Goal: Transaction & Acquisition: Obtain resource

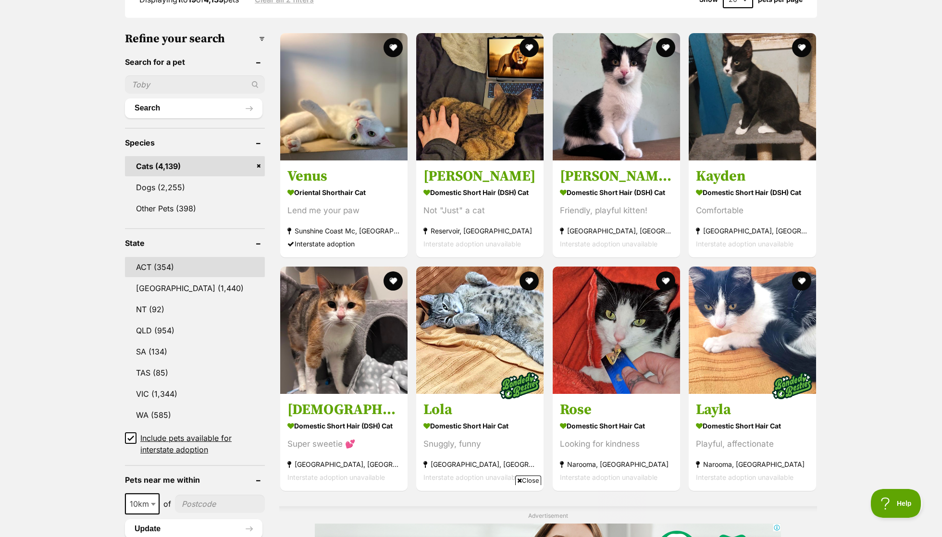
scroll to position [282, 0]
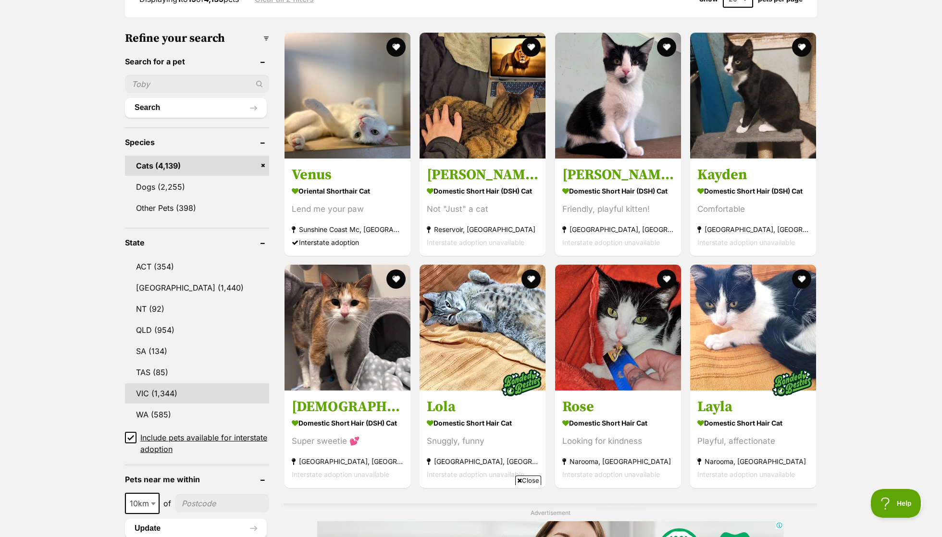
click at [183, 384] on link "VIC (1,344)" at bounding box center [197, 394] width 144 height 20
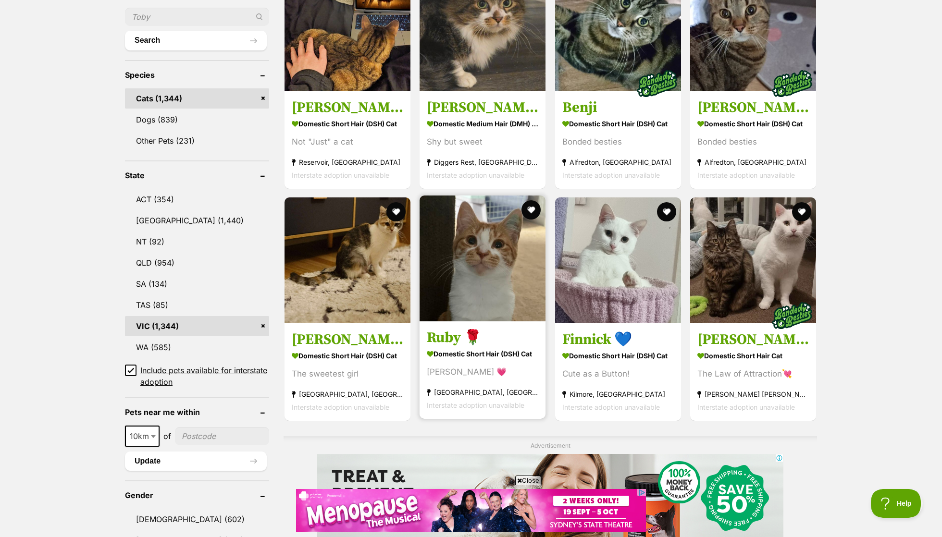
scroll to position [368, 0]
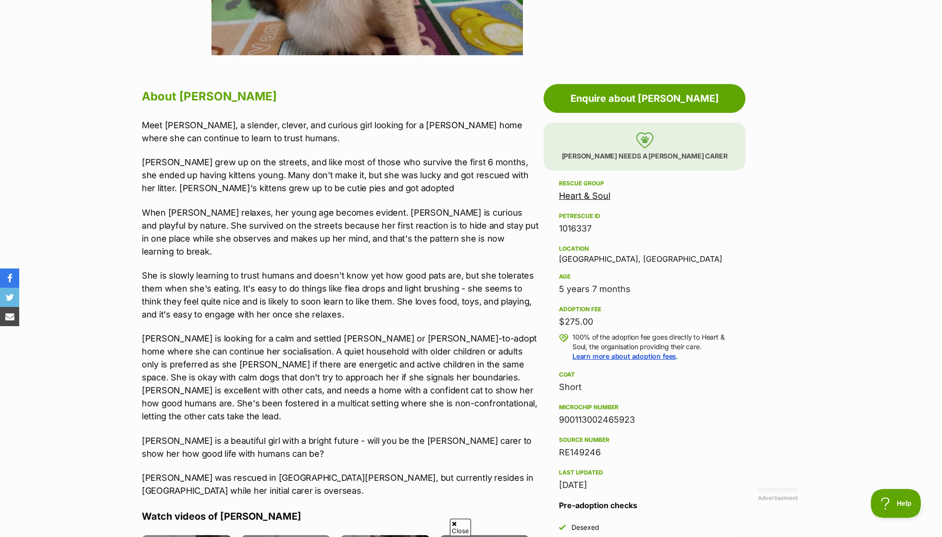
click at [329, 128] on p "Meet Sasha, a slender, clever, and curious girl looking for a foster home where…" at bounding box center [340, 132] width 397 height 26
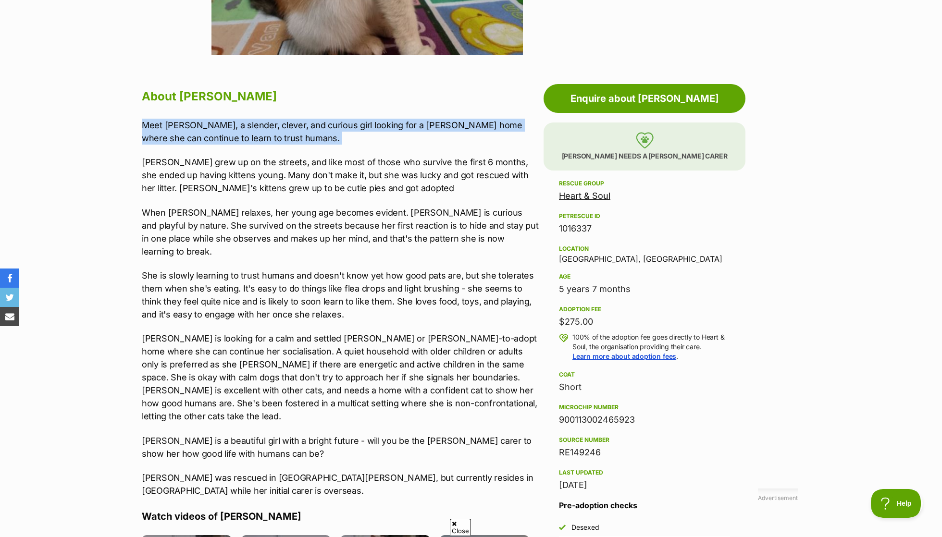
click at [324, 165] on p "Sasha grew up on the streets, and like most of those who survive the first 6 mo…" at bounding box center [340, 175] width 397 height 39
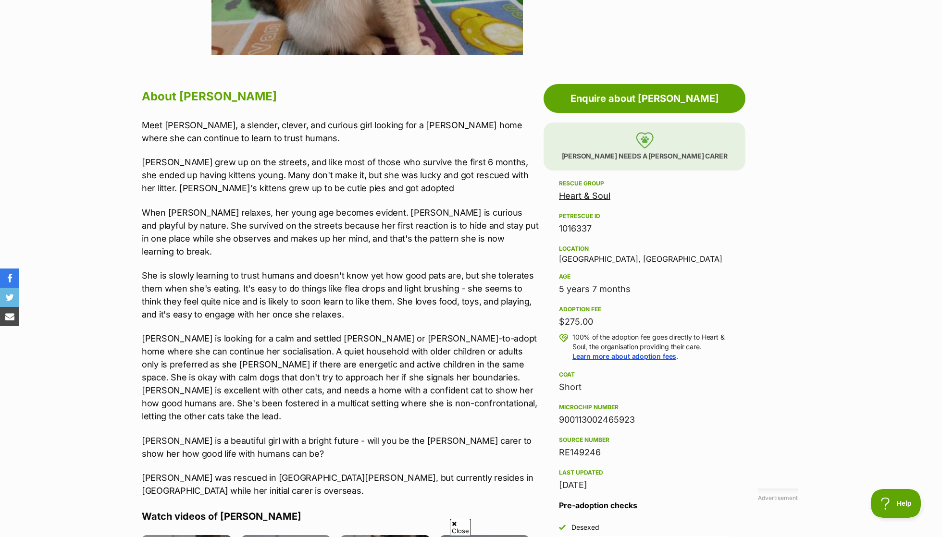
click at [324, 165] on p "Sasha grew up on the streets, and like most of those who survive the first 6 mo…" at bounding box center [340, 175] width 397 height 39
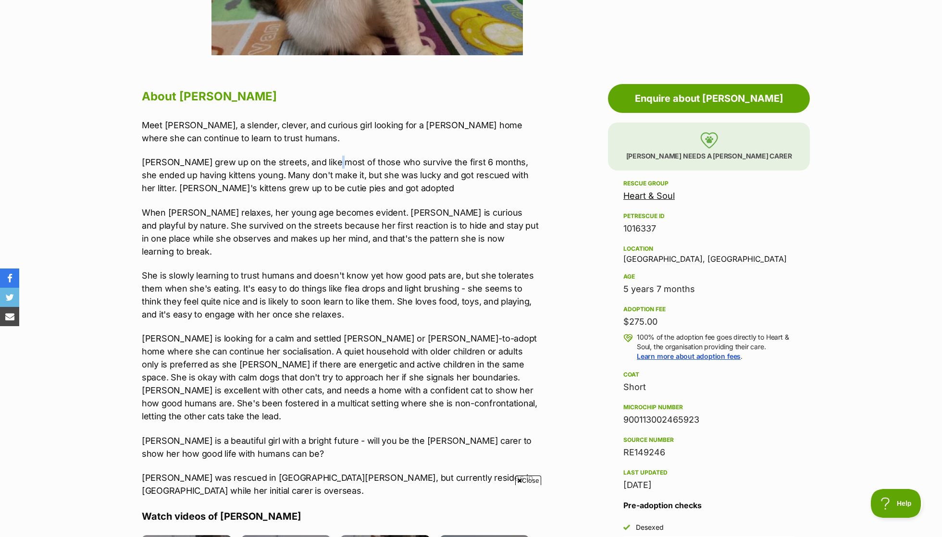
click at [324, 165] on p "Sasha grew up on the streets, and like most of those who survive the first 6 mo…" at bounding box center [340, 175] width 397 height 39
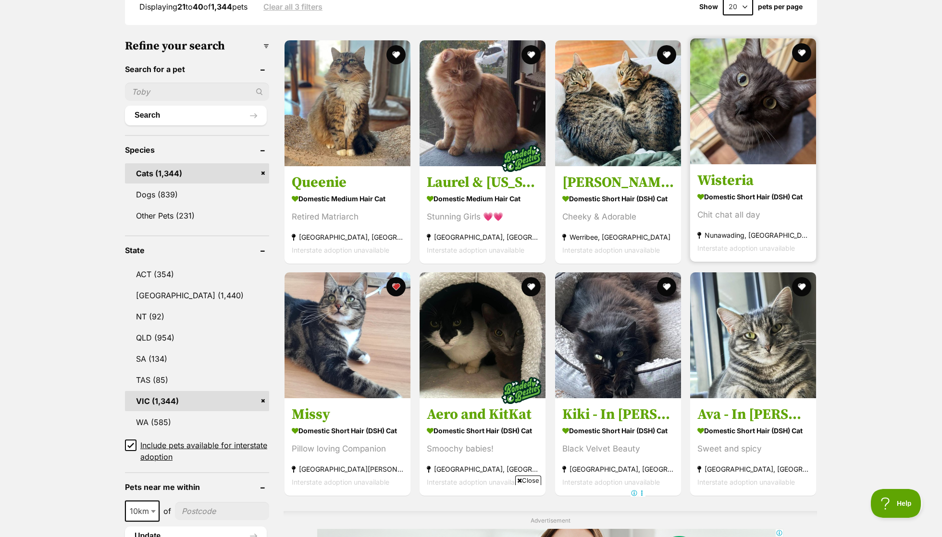
click at [797, 208] on div "Chit chat all day" at bounding box center [753, 214] width 112 height 13
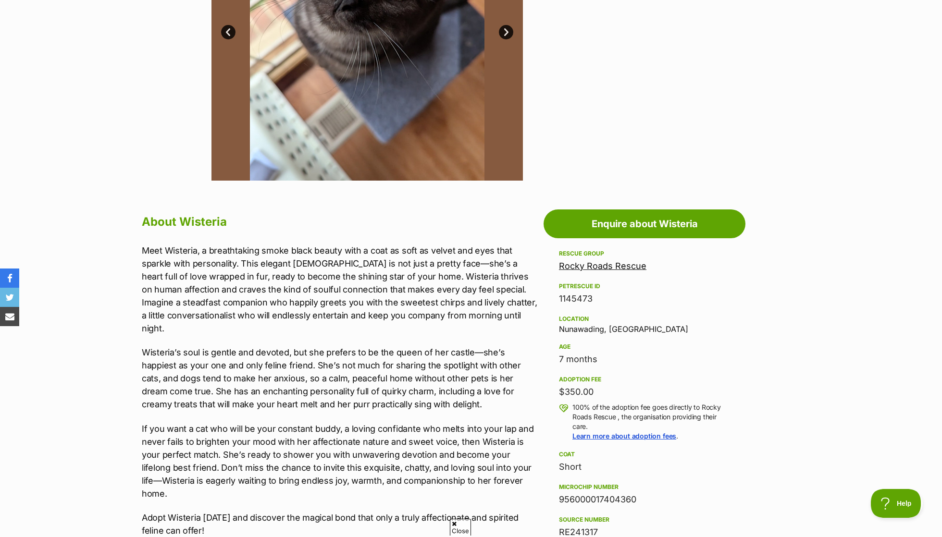
scroll to position [333, 0]
